Goal: Transaction & Acquisition: Purchase product/service

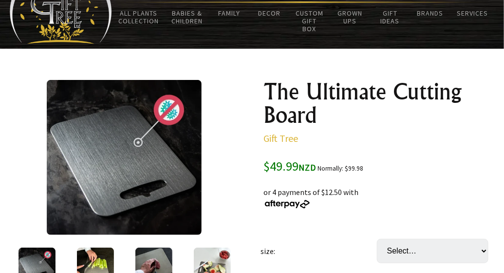
scroll to position [97, 0]
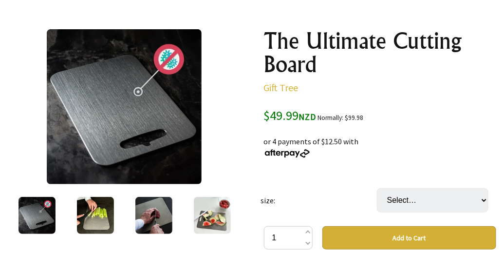
click at [97, 215] on img at bounding box center [95, 215] width 37 height 37
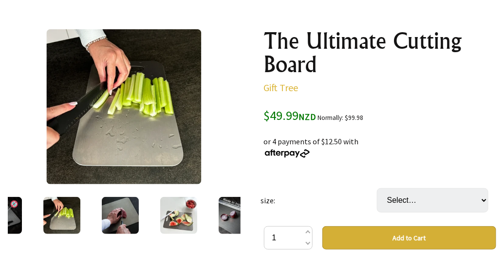
click at [124, 218] on img at bounding box center [120, 215] width 37 height 37
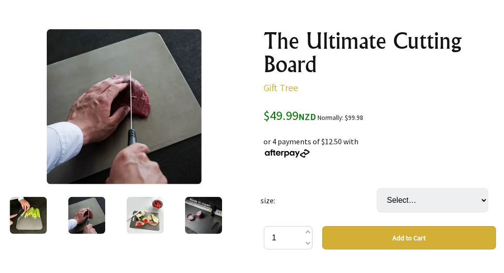
click at [144, 217] on img at bounding box center [145, 215] width 37 height 37
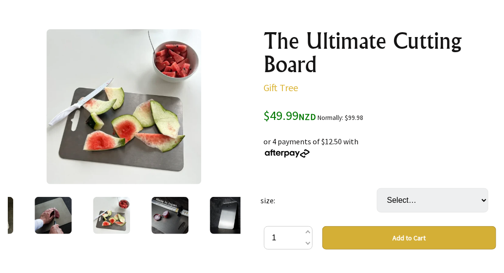
click at [159, 215] on img at bounding box center [170, 215] width 37 height 37
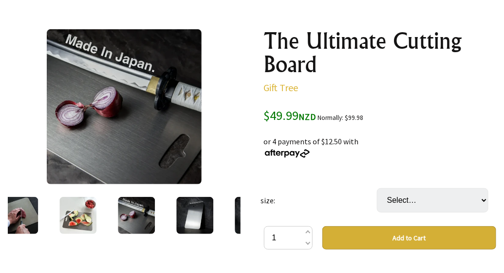
click at [188, 215] on img at bounding box center [194, 215] width 37 height 37
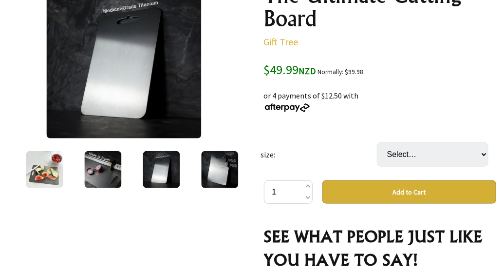
scroll to position [195, 0]
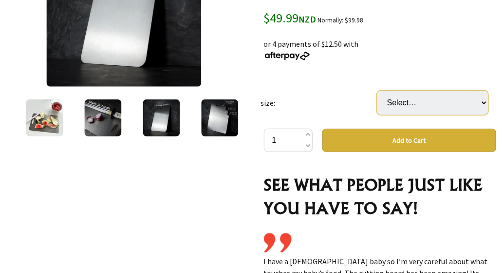
click at [401, 102] on select "Select… Small 34x23cm Medium 39x28cm (+ $14.99) Large 46x30cm (+ $29.99) Big 60…" at bounding box center [433, 103] width 112 height 24
select select "Medium 39x28cm"
click at [377, 91] on select "Select… Small 34x23cm Medium 39x28cm (+ $14.99) Large 46x30cm (+ $29.99) Big 60…" at bounding box center [433, 103] width 112 height 24
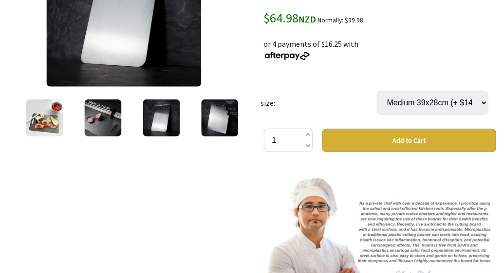
click at [412, 103] on select "Select… Small 34x23cm Medium 39x28cm (+ $14.99) Large 46x30cm (+ $29.99) Big 60…" at bounding box center [433, 103] width 112 height 24
select select "Small 34x23cm"
click at [377, 91] on select "Select… Small 34x23cm Medium 39x28cm (+ $14.99) Large 46x30cm (+ $29.99) Big 60…" at bounding box center [433, 103] width 112 height 24
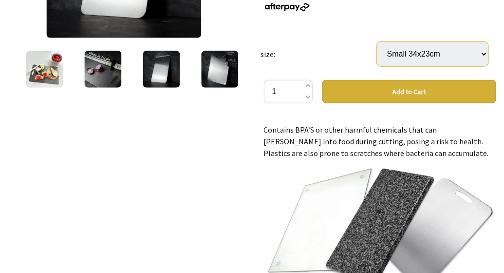
scroll to position [682, 0]
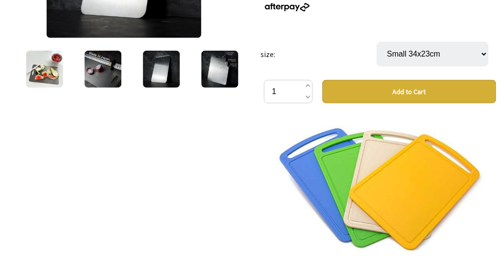
click at [404, 92] on button "Add to Cart" at bounding box center [409, 91] width 174 height 23
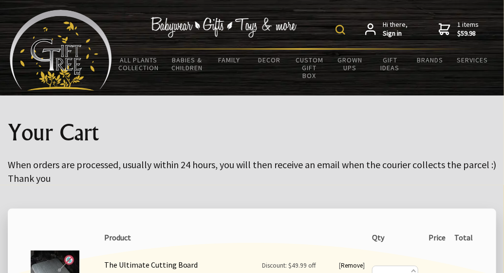
click at [465, 25] on span "1 items $59.98" at bounding box center [467, 29] width 21 height 18
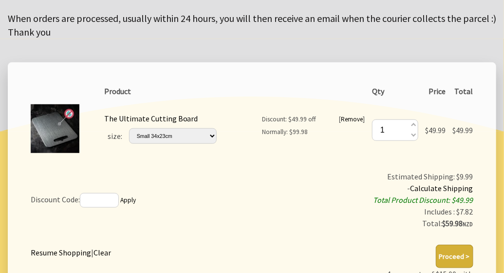
scroll to position [49, 0]
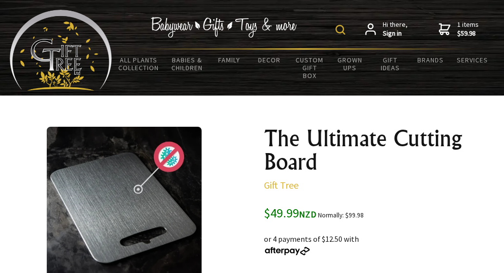
select select "Small 34x23cm"
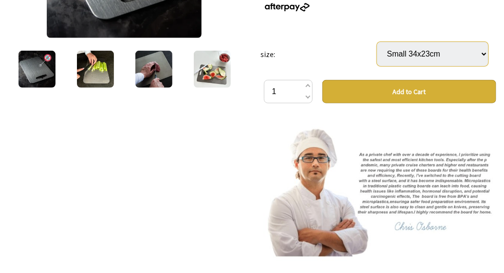
click at [445, 57] on select "Select… Small 34x23cm Medium 39x28cm (+ $14.99) Large 46x30cm (+ $29.99) Big 60…" at bounding box center [433, 54] width 112 height 24
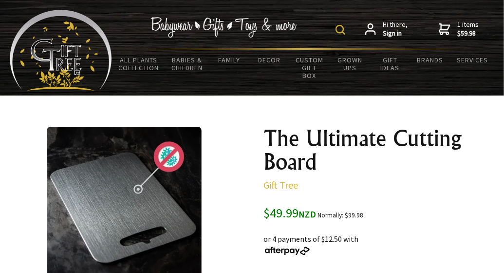
click at [466, 26] on span "1 items $59.98" at bounding box center [467, 29] width 21 height 18
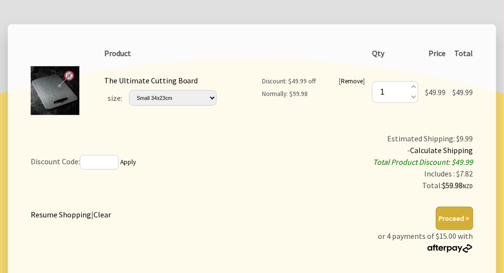
scroll to position [195, 0]
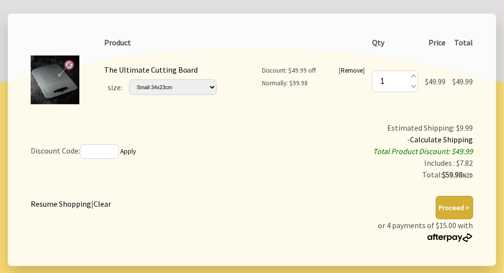
click at [461, 208] on button "Proceed >" at bounding box center [455, 207] width 38 height 23
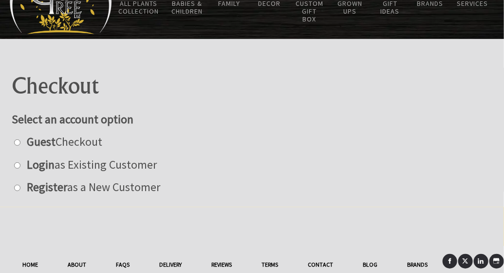
scroll to position [97, 0]
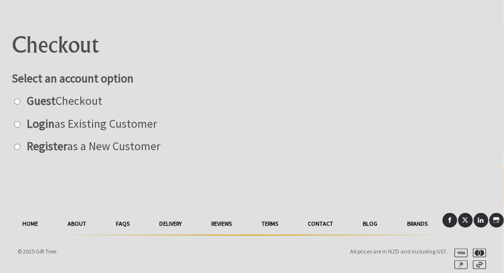
click at [18, 101] on input "radio" at bounding box center [17, 101] width 6 height 6
radio input "true"
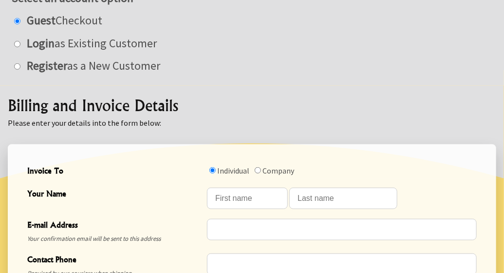
scroll to position [244, 0]
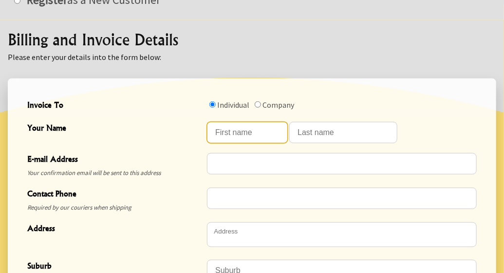
click at [249, 134] on input "Your Name" at bounding box center [247, 132] width 81 height 21
type input "[PERSON_NAME]"
type input "lanaclarke@yahoo.com"
type input "0210488988"
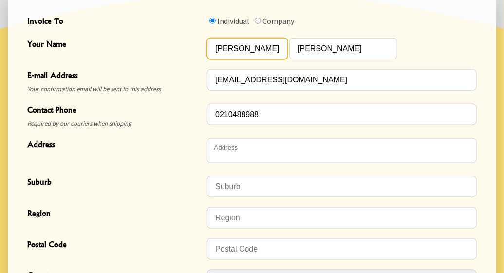
scroll to position [341, 0]
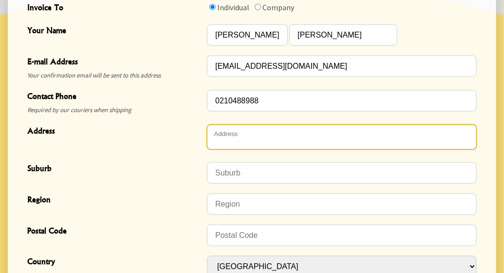
click at [246, 138] on textarea "Address" at bounding box center [342, 137] width 270 height 25
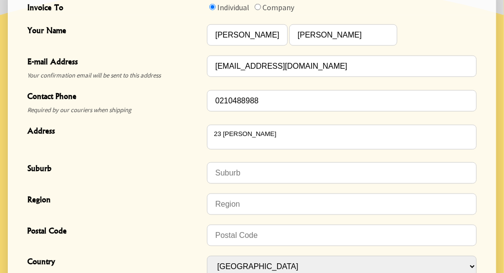
type textarea "[STREET_ADDRESS]"
type input "Taradale"
type input "Napier"
type input "4112"
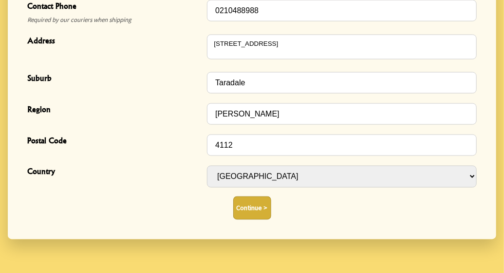
scroll to position [438, 0]
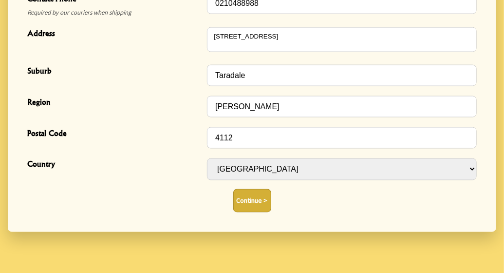
click at [248, 194] on button "Continue >" at bounding box center [252, 200] width 38 height 23
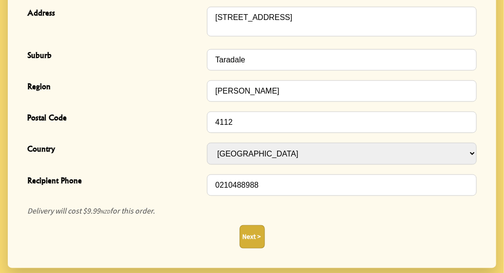
scroll to position [438, 0]
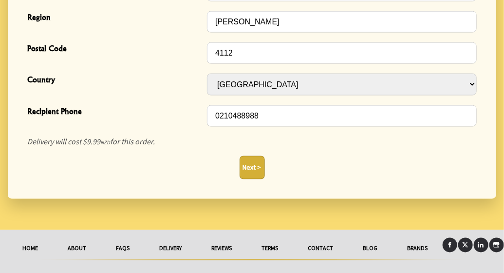
click at [251, 168] on button "Next >" at bounding box center [252, 167] width 25 height 23
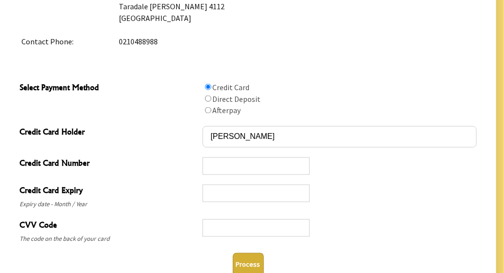
scroll to position [536, 0]
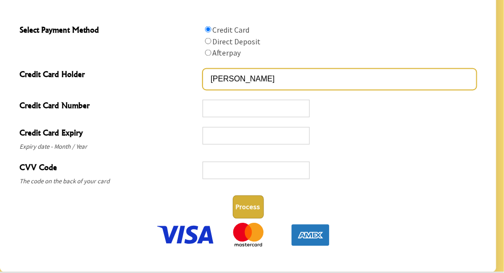
click at [225, 78] on input "[PERSON_NAME]" at bounding box center [340, 79] width 274 height 21
type input "[PERSON_NAME]"
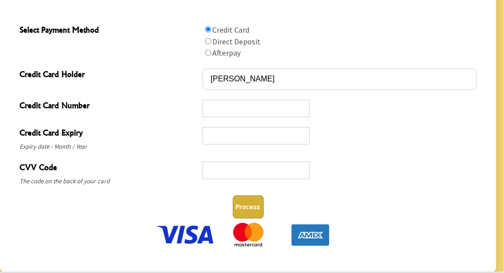
click at [250, 204] on button "Process" at bounding box center [248, 206] width 31 height 23
